Goal: Task Accomplishment & Management: Use online tool/utility

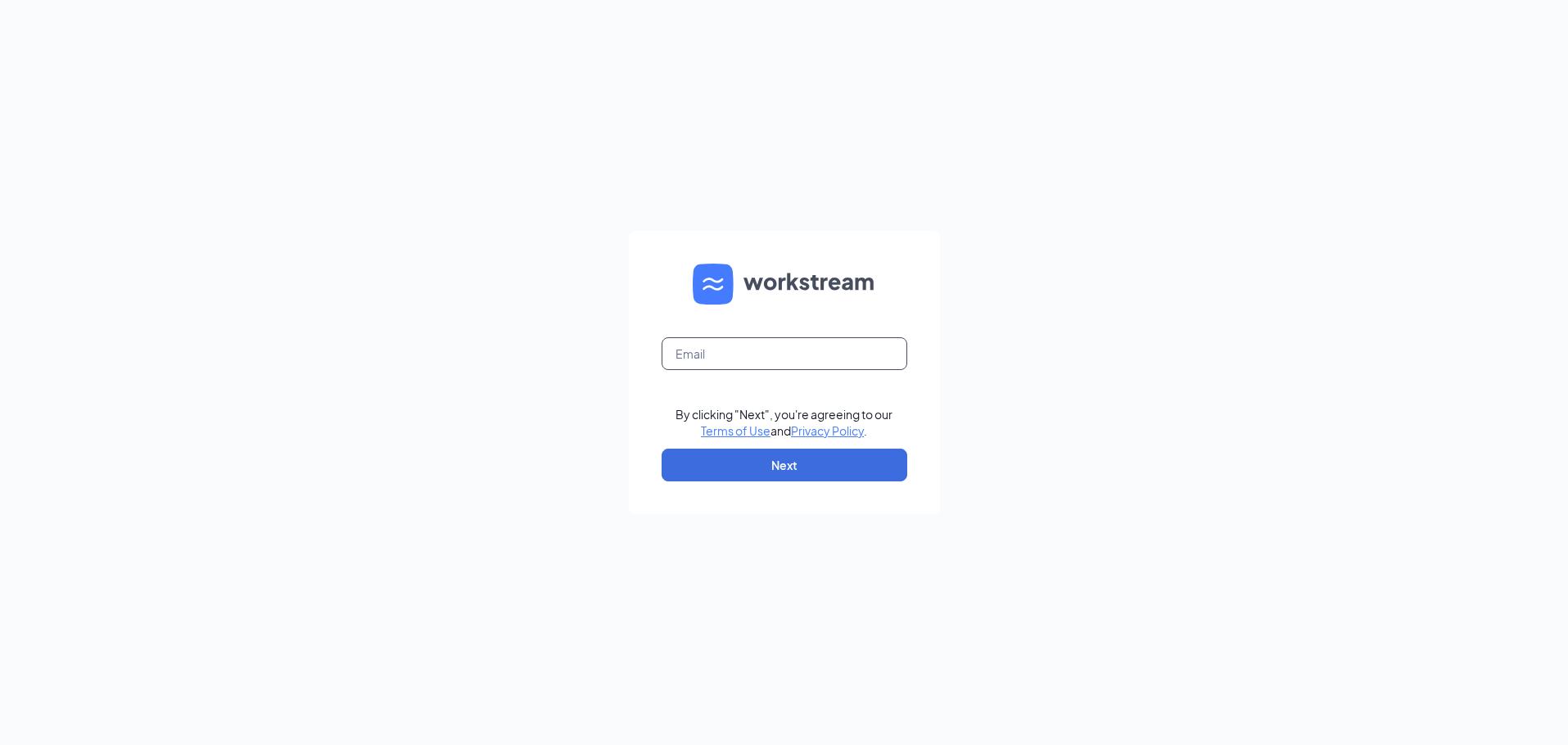
click at [824, 368] on input "text" at bounding box center [784, 354] width 246 height 33
type input "[EMAIL_ADDRESS][DOMAIN_NAME]"
click at [746, 471] on button "Next" at bounding box center [784, 465] width 246 height 33
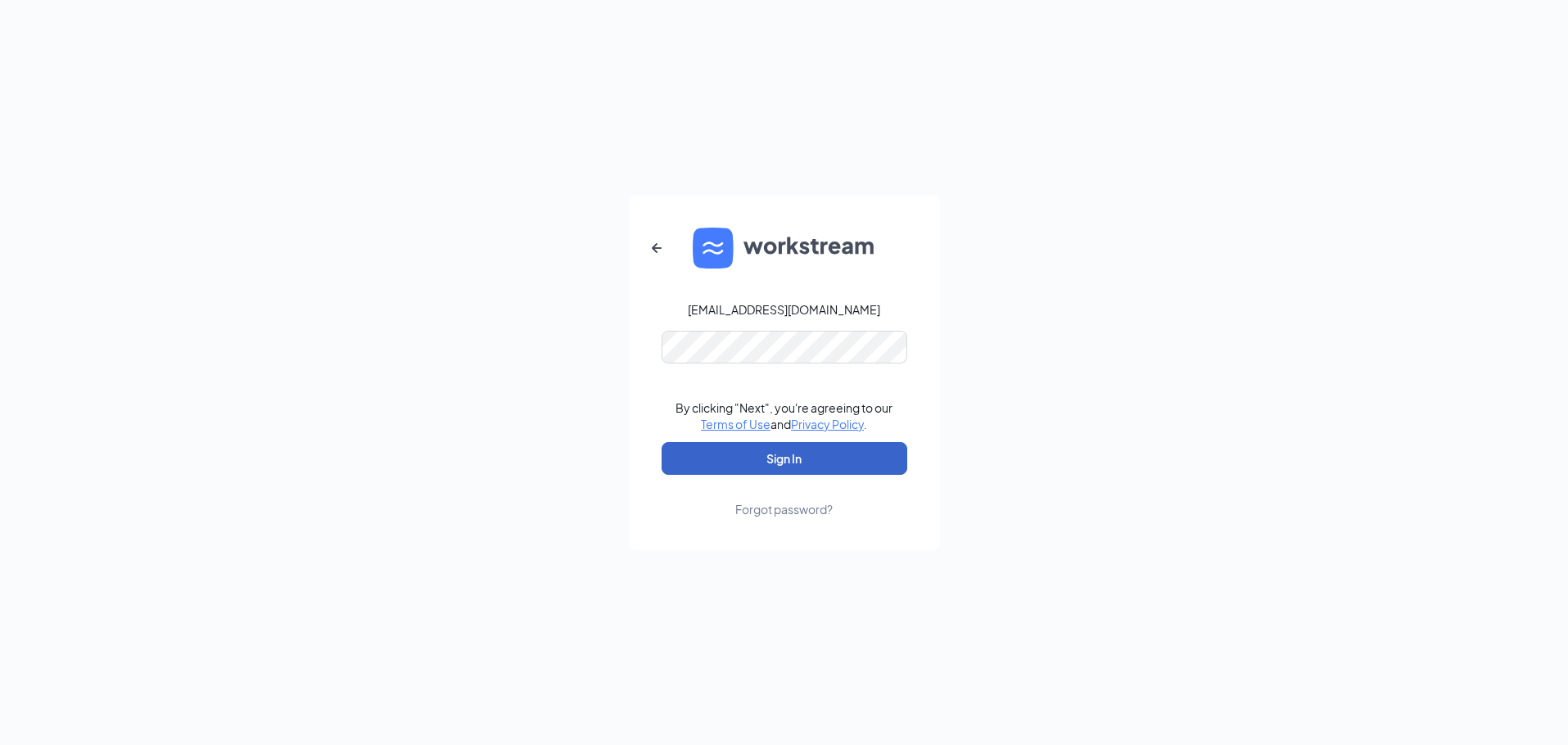
click at [776, 454] on button "Sign In" at bounding box center [784, 458] width 246 height 33
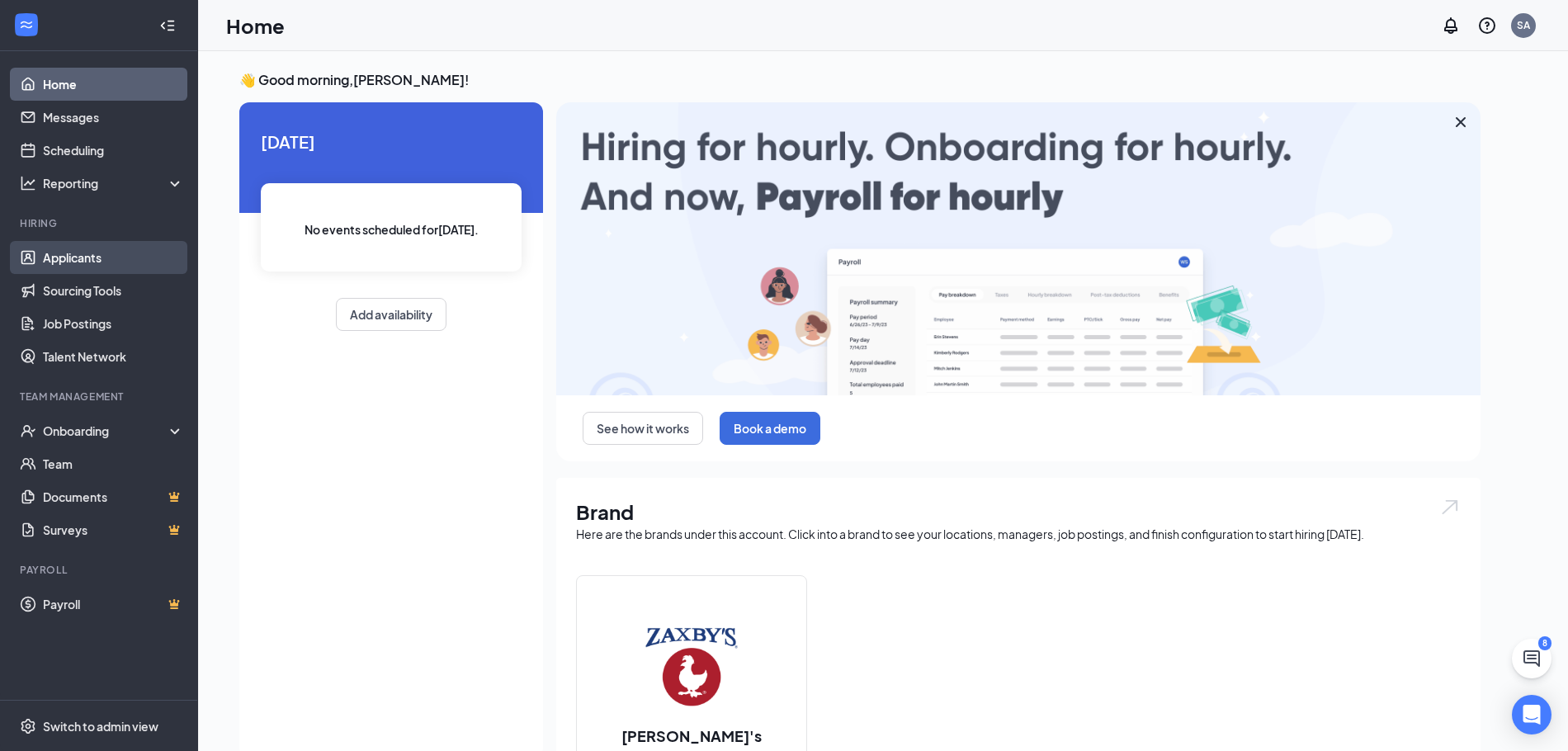
click at [90, 268] on link "Applicants" at bounding box center [114, 257] width 141 height 33
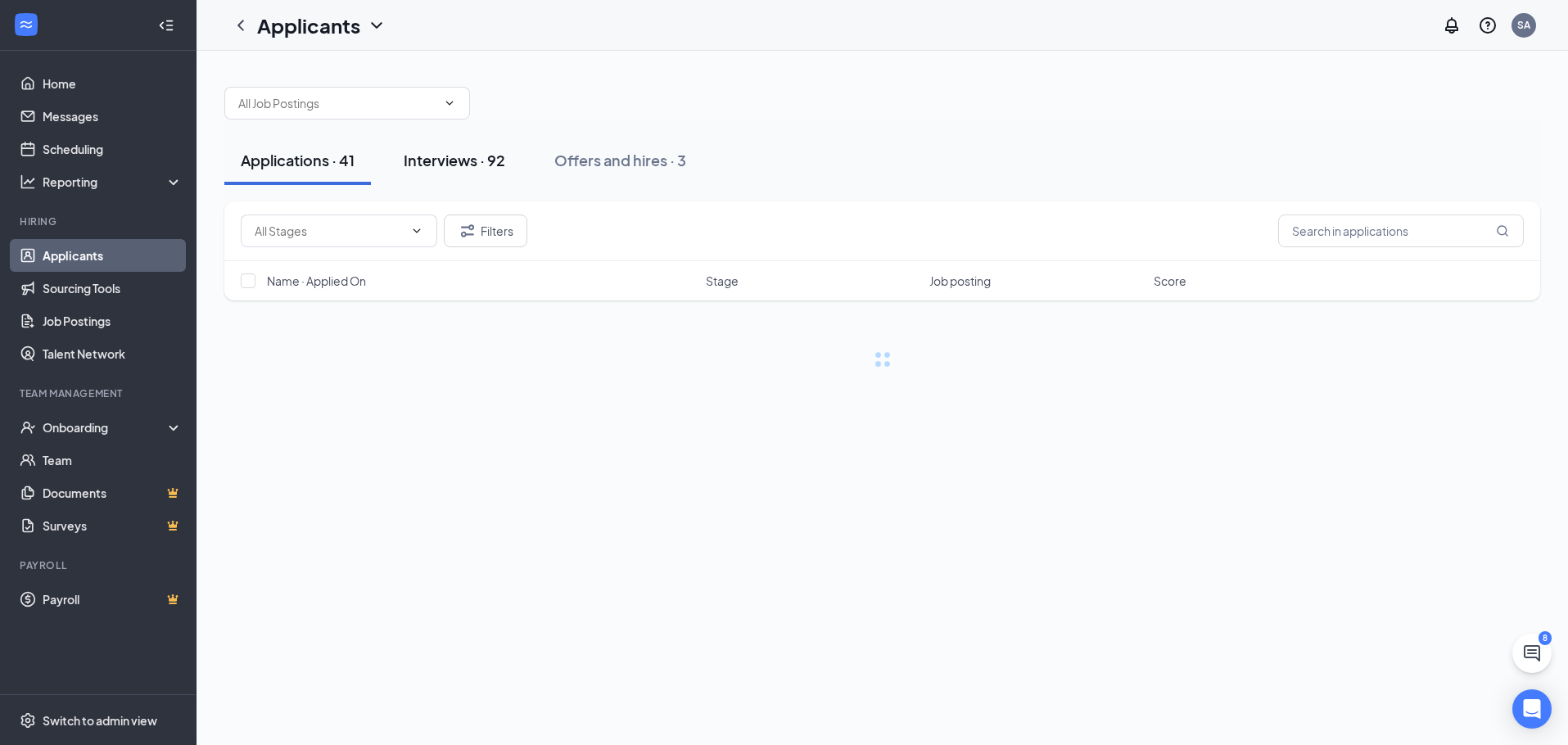
click at [418, 175] on button "Interviews · 92" at bounding box center [454, 160] width 134 height 49
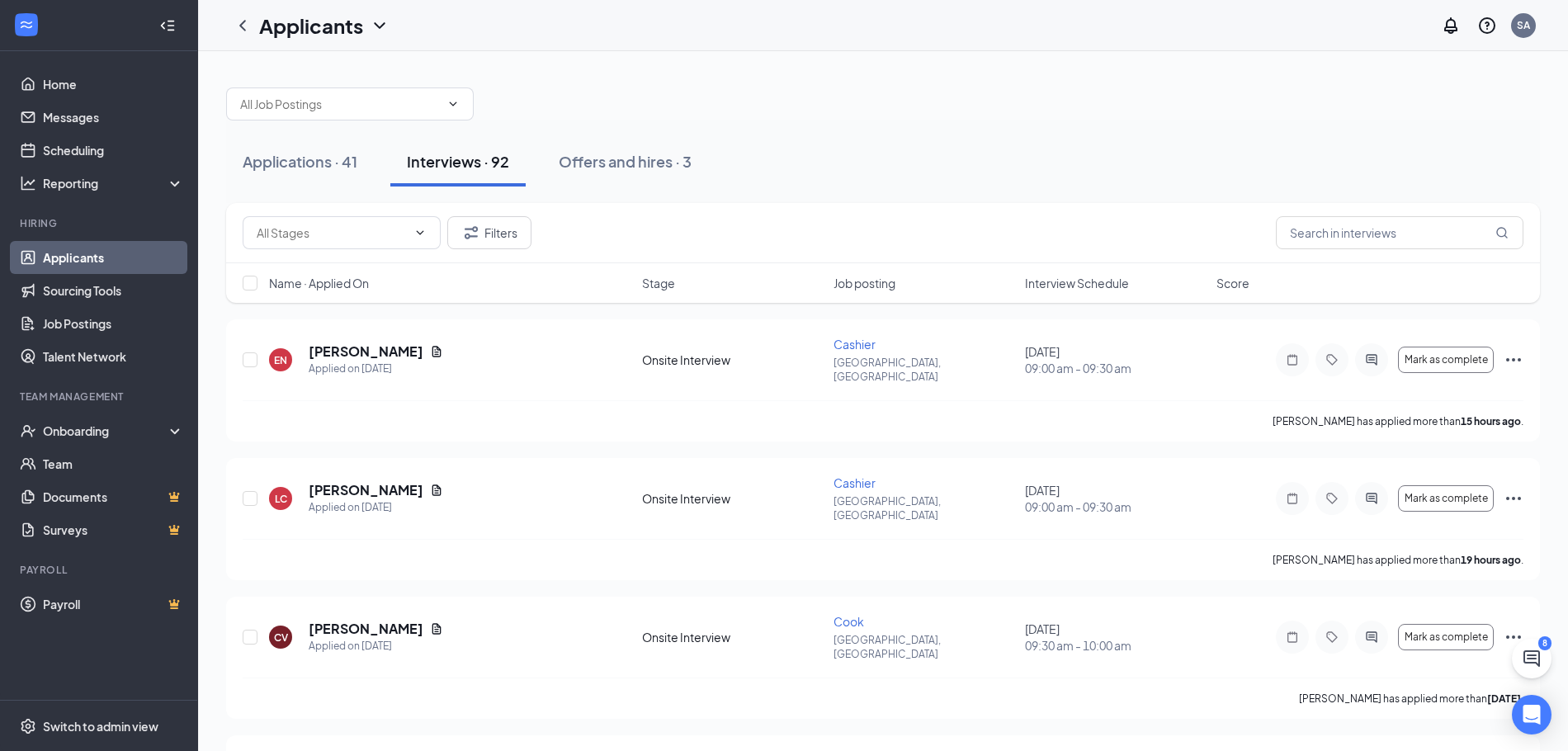
click at [1081, 278] on span "Interview Schedule" at bounding box center [1077, 282] width 104 height 16
